Goal: Navigation & Orientation: Find specific page/section

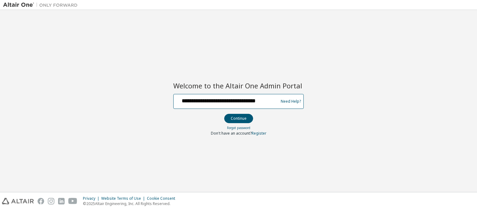
scroll to position [0, 6]
type input "**********"
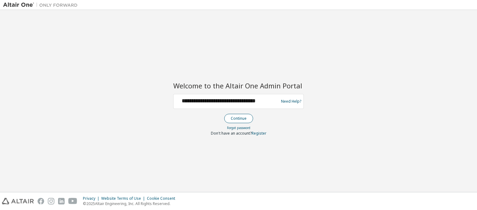
click at [238, 118] on button "Continue" at bounding box center [238, 118] width 29 height 9
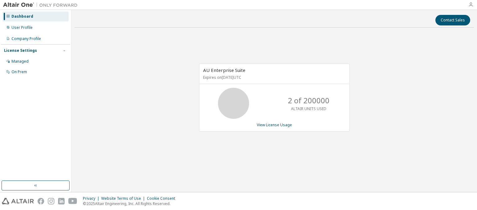
click at [471, 5] on icon "button" at bounding box center [470, 4] width 5 height 5
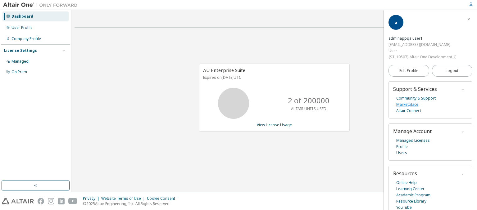
click at [407, 104] on link "Marketplace" at bounding box center [407, 105] width 22 height 6
click at [412, 140] on link "Managed Licenses" at bounding box center [413, 141] width 34 height 6
click at [402, 147] on link "Profile" at bounding box center [401, 147] width 11 height 6
click at [401, 153] on link "Users" at bounding box center [401, 153] width 11 height 6
click at [413, 195] on link "Academic Program" at bounding box center [413, 195] width 34 height 6
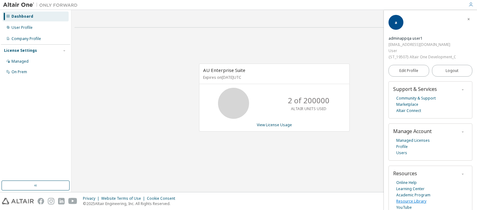
click at [411, 201] on link "Resource Library" at bounding box center [411, 201] width 30 height 6
click at [404, 207] on link "YouTube" at bounding box center [404, 208] width 16 height 6
click at [407, 182] on link "Online Help" at bounding box center [406, 183] width 20 height 6
click at [408, 71] on span "Edit Profile" at bounding box center [408, 70] width 19 height 5
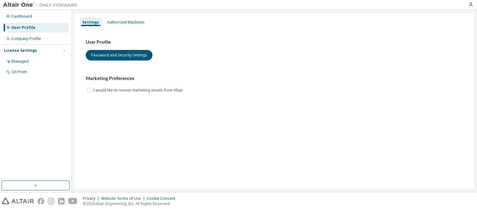
click at [41, 201] on img at bounding box center [41, 201] width 7 height 7
click at [51, 201] on img at bounding box center [51, 201] width 7 height 7
click at [61, 201] on img at bounding box center [61, 201] width 7 height 7
click at [73, 201] on img at bounding box center [72, 201] width 9 height 7
